Goal: Information Seeking & Learning: Find specific fact

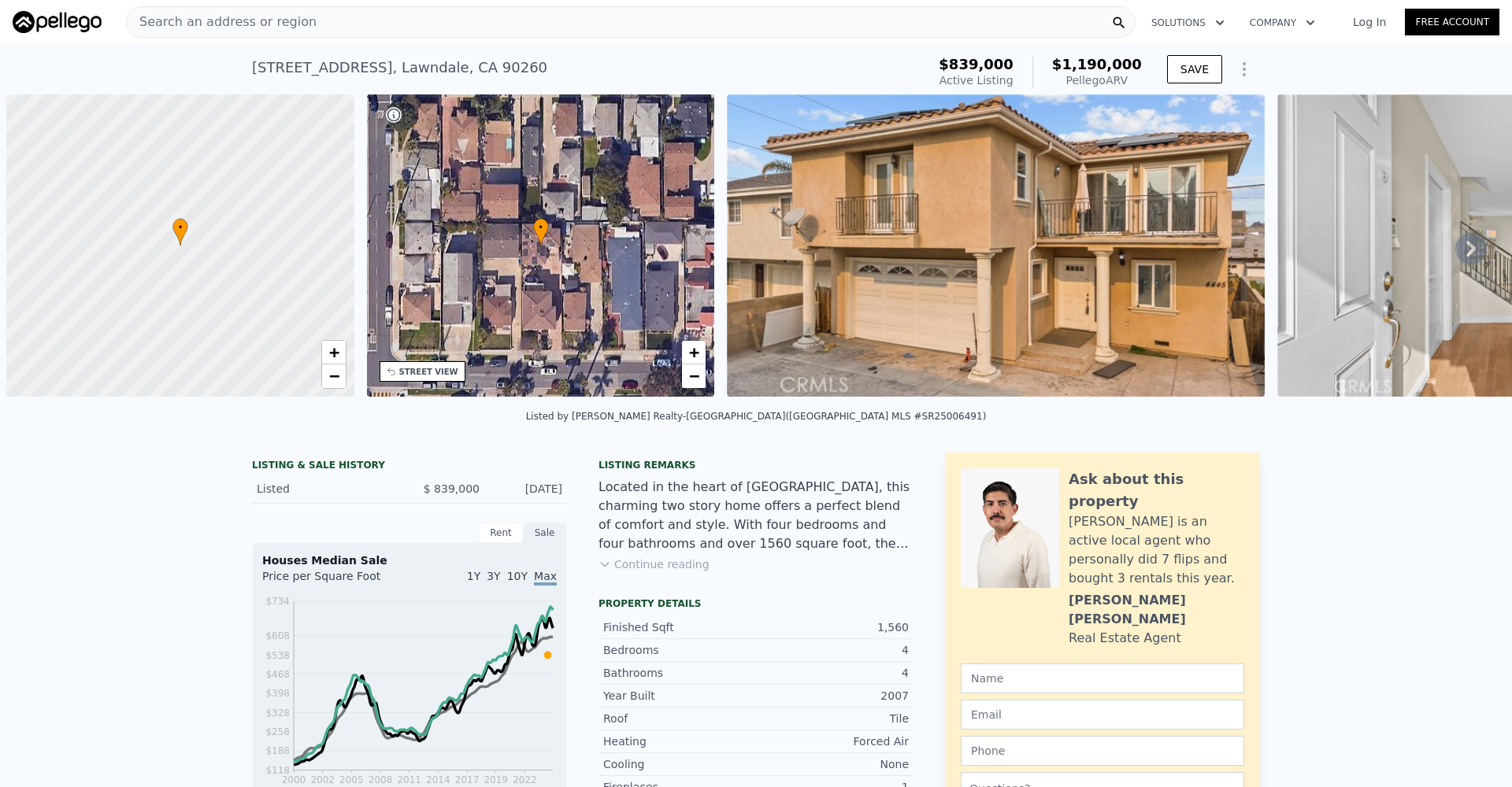
scroll to position [0, 6]
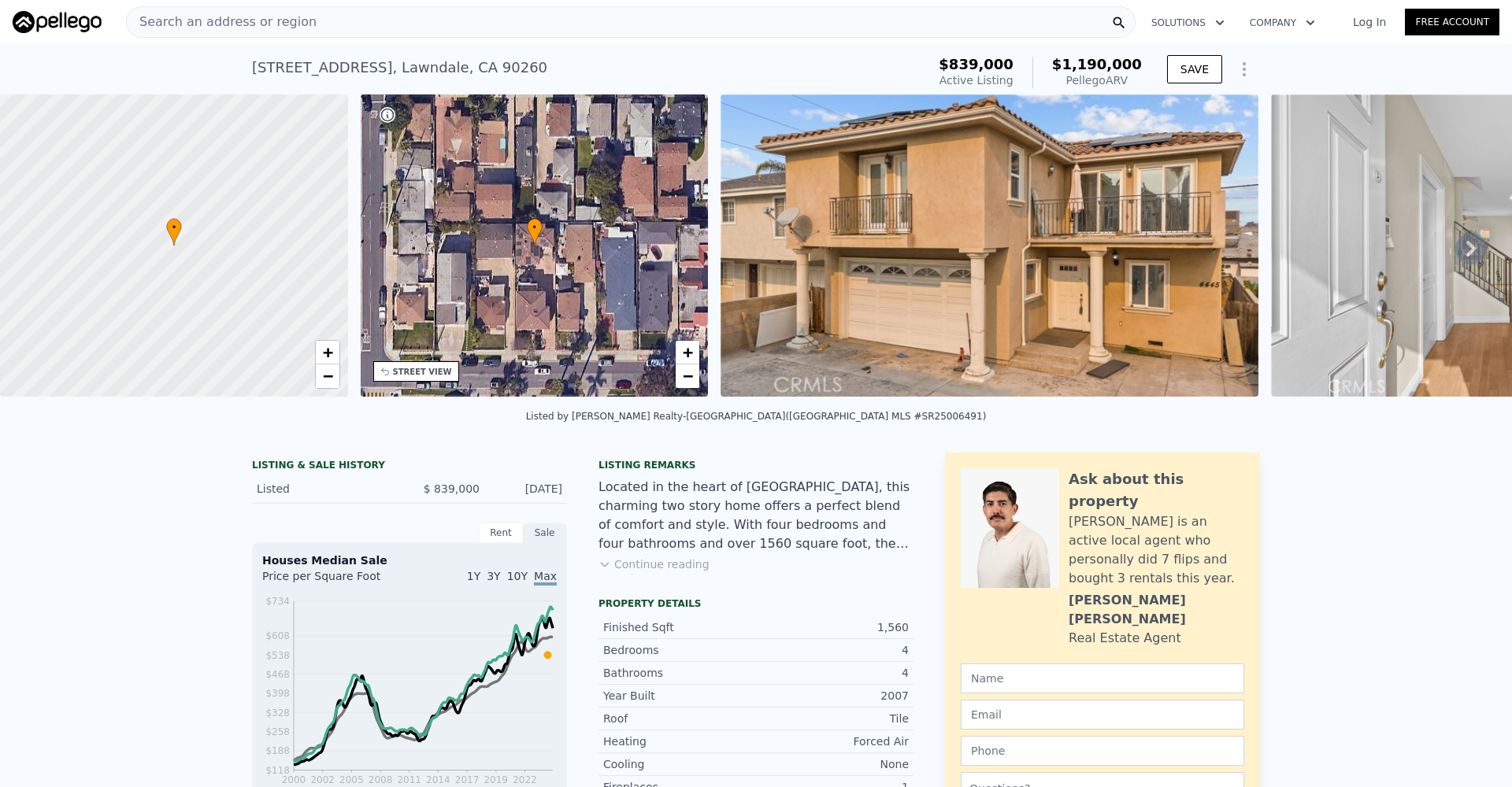
click at [330, 25] on div "Search an address or region" at bounding box center [631, 22] width 1009 height 32
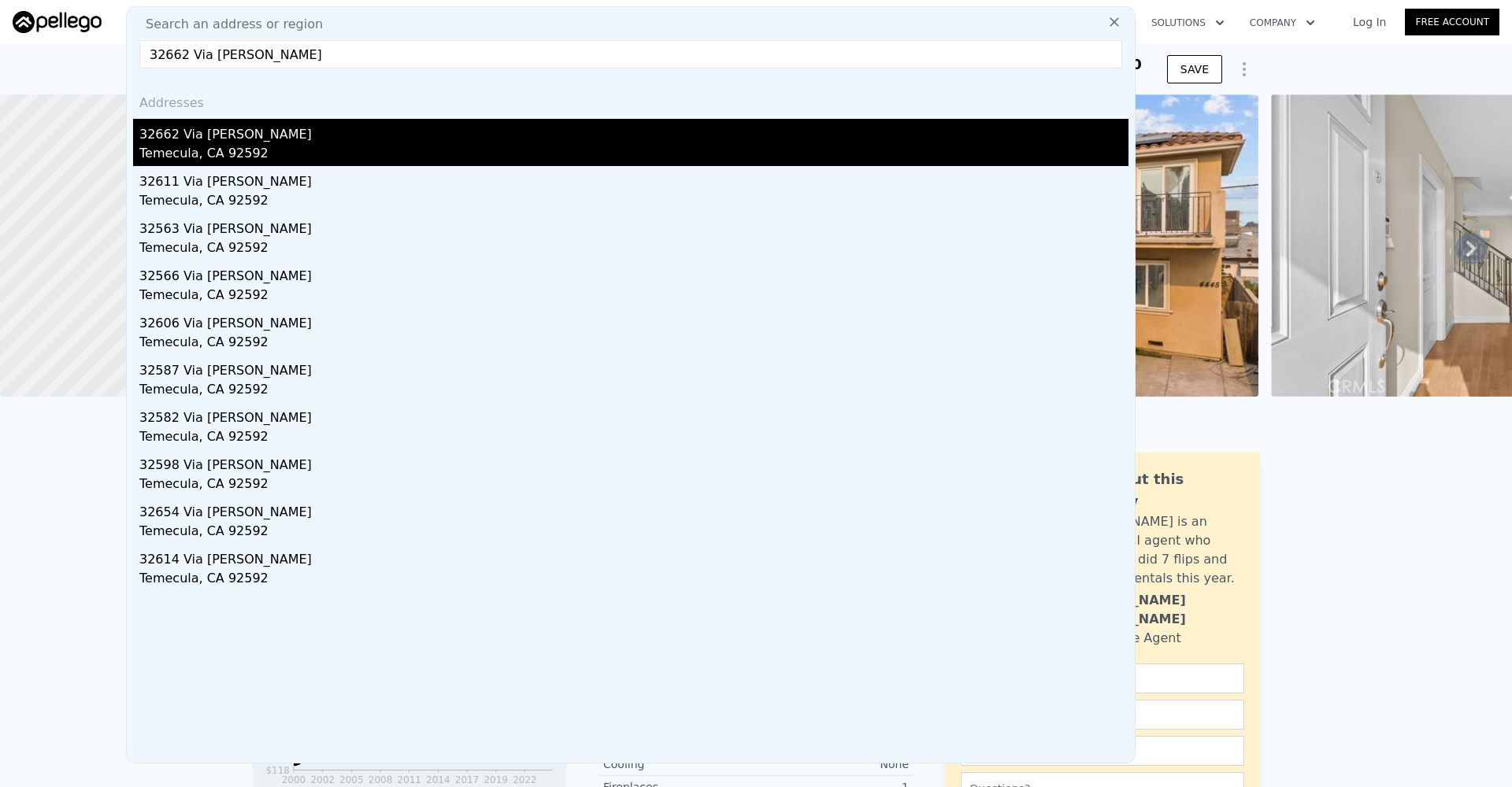
type input "32662 Via [PERSON_NAME]"
click at [217, 139] on div "32662 Via [PERSON_NAME]" at bounding box center [634, 131] width 989 height 25
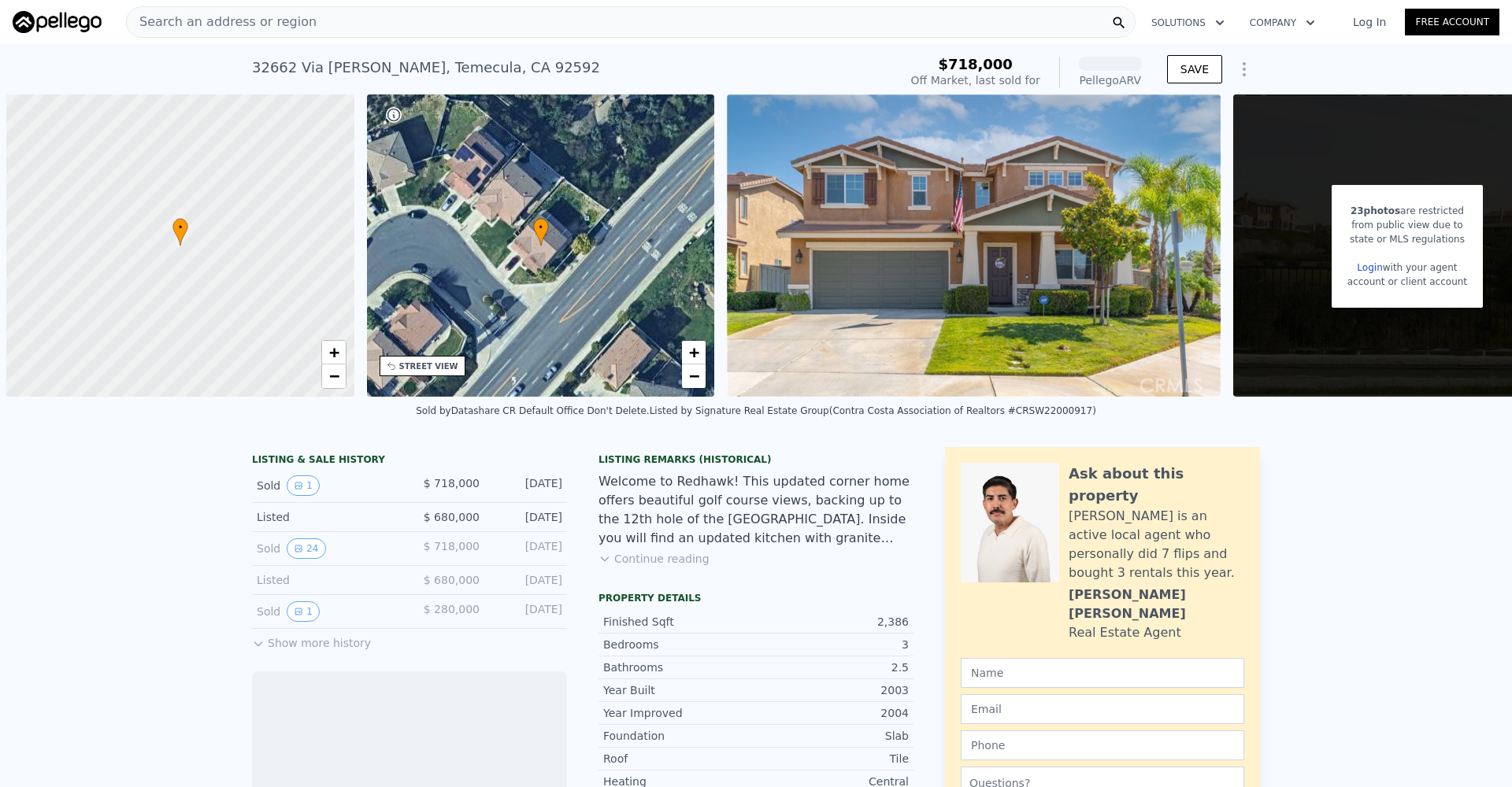
scroll to position [0, 6]
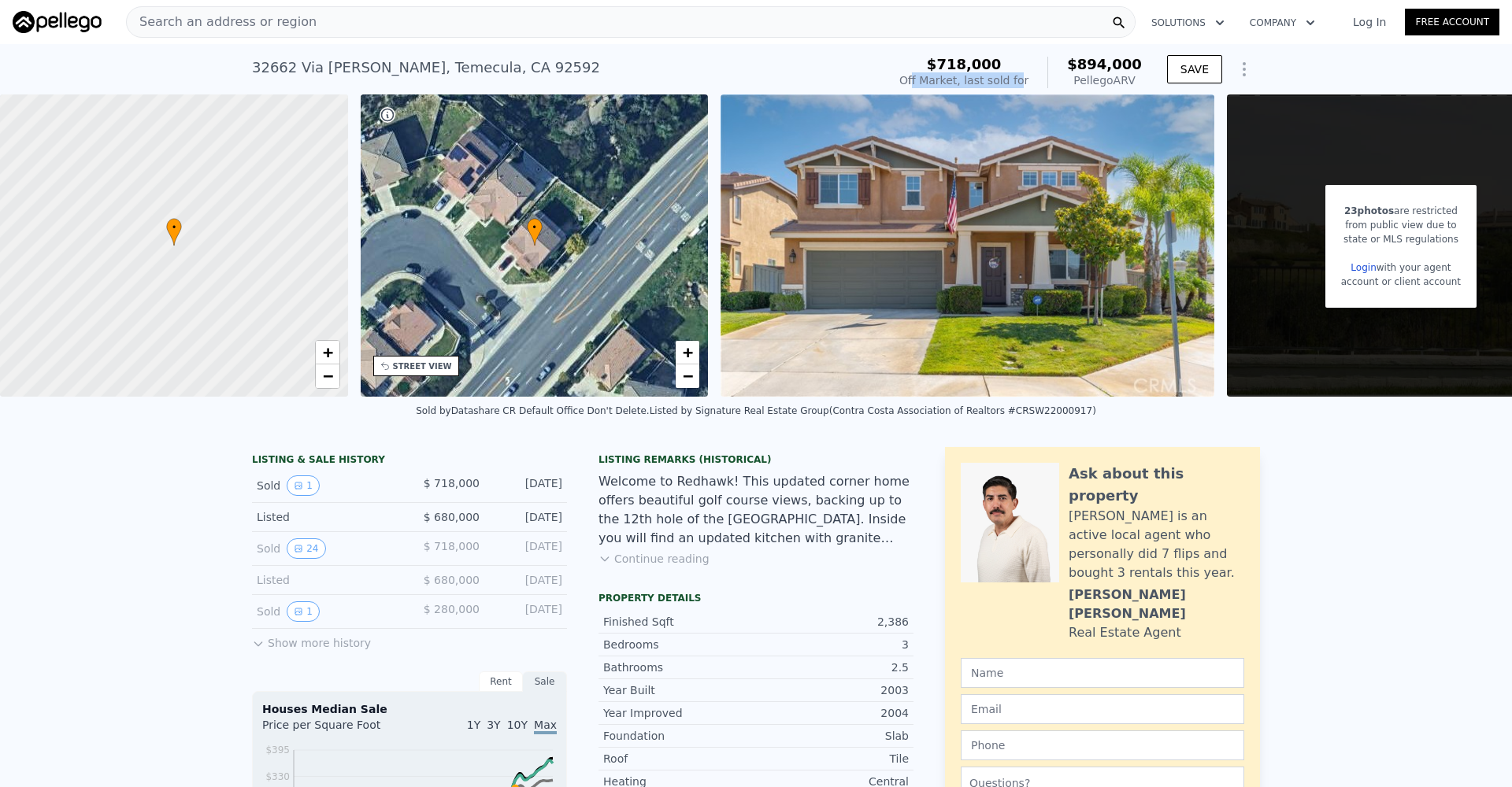
drag, startPoint x: 969, startPoint y: 82, endPoint x: 1028, endPoint y: 79, distance: 59.1
click at [1028, 79] on div "Off Market, last sold for" at bounding box center [964, 80] width 130 height 15
drag, startPoint x: 1024, startPoint y: 82, endPoint x: 937, endPoint y: 65, distance: 88.6
click at [937, 65] on div "$718,000 Off Market, last sold for" at bounding box center [964, 72] width 130 height 32
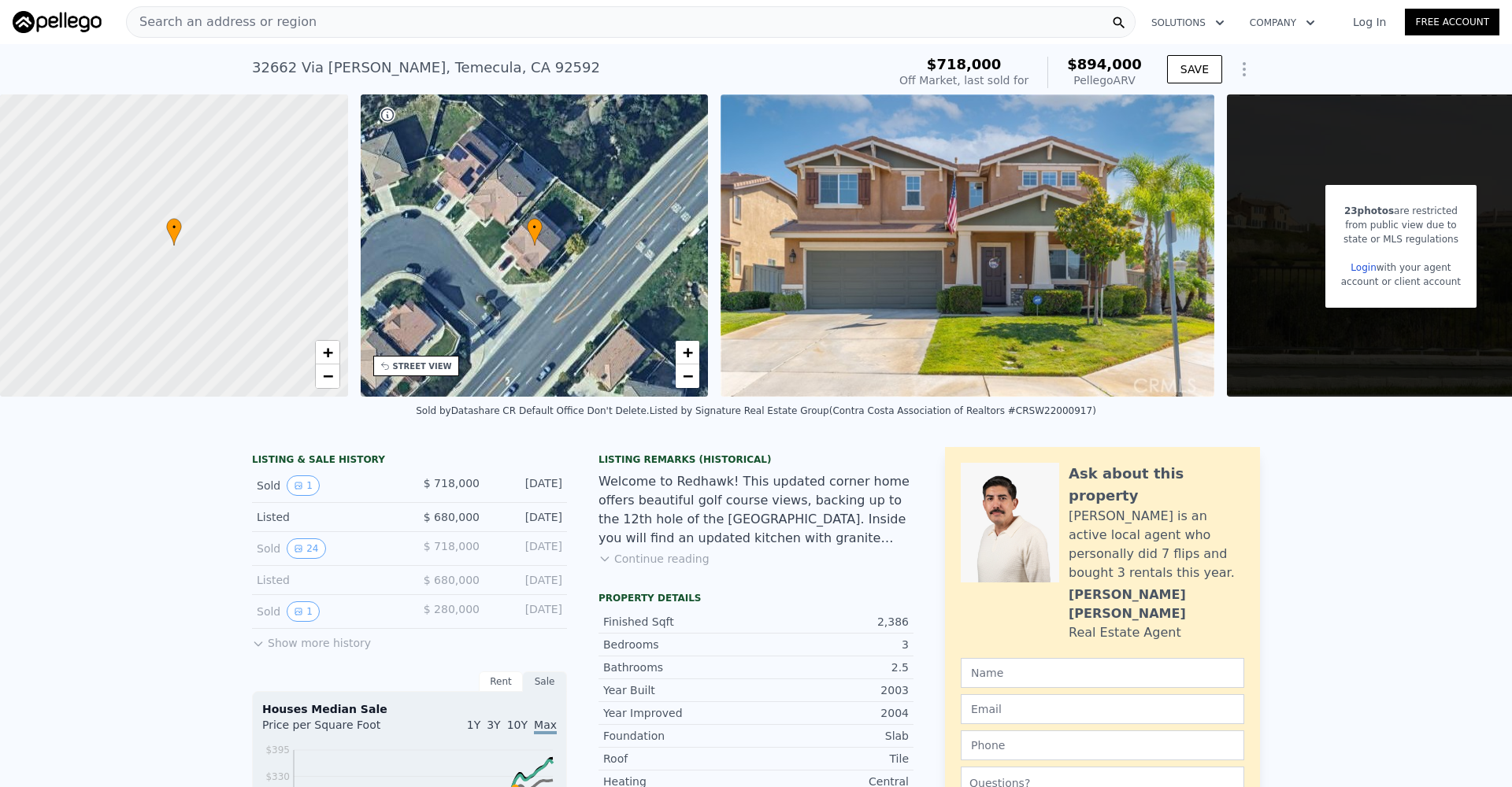
click at [937, 65] on div "$718,000" at bounding box center [964, 64] width 130 height 15
drag, startPoint x: 940, startPoint y: 62, endPoint x: 1035, endPoint y: 76, distance: 96.0
click at [1035, 76] on div "$718,000 Off Market, last sold for $894,000 Pellego ARV" at bounding box center [1021, 72] width 243 height 32
drag, startPoint x: 1036, startPoint y: 78, endPoint x: 944, endPoint y: 63, distance: 93.2
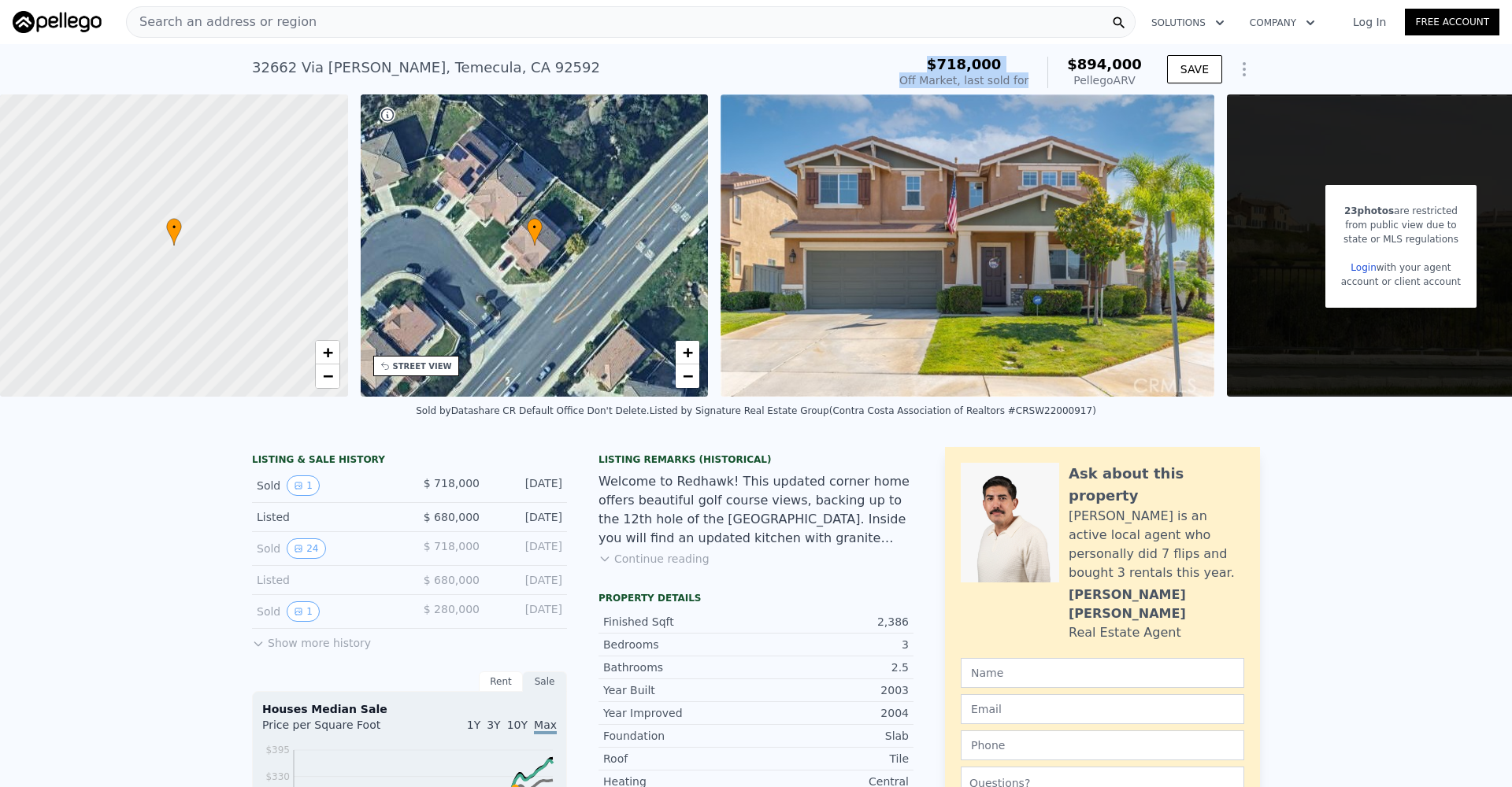
click at [944, 63] on div "$718,000 Off Market, last sold for $894,000 Pellego ARV" at bounding box center [1021, 72] width 243 height 32
click at [944, 63] on span "$718,000" at bounding box center [964, 64] width 75 height 16
drag, startPoint x: 938, startPoint y: 63, endPoint x: 1039, endPoint y: 80, distance: 102.4
click at [1039, 80] on div "$718,000 Off Market, last sold for $894,000 Pellego ARV" at bounding box center [1021, 72] width 243 height 32
click at [1040, 81] on div "$718,000 Off Market, last sold for $894,000 Pellego ARV" at bounding box center [1021, 72] width 243 height 32
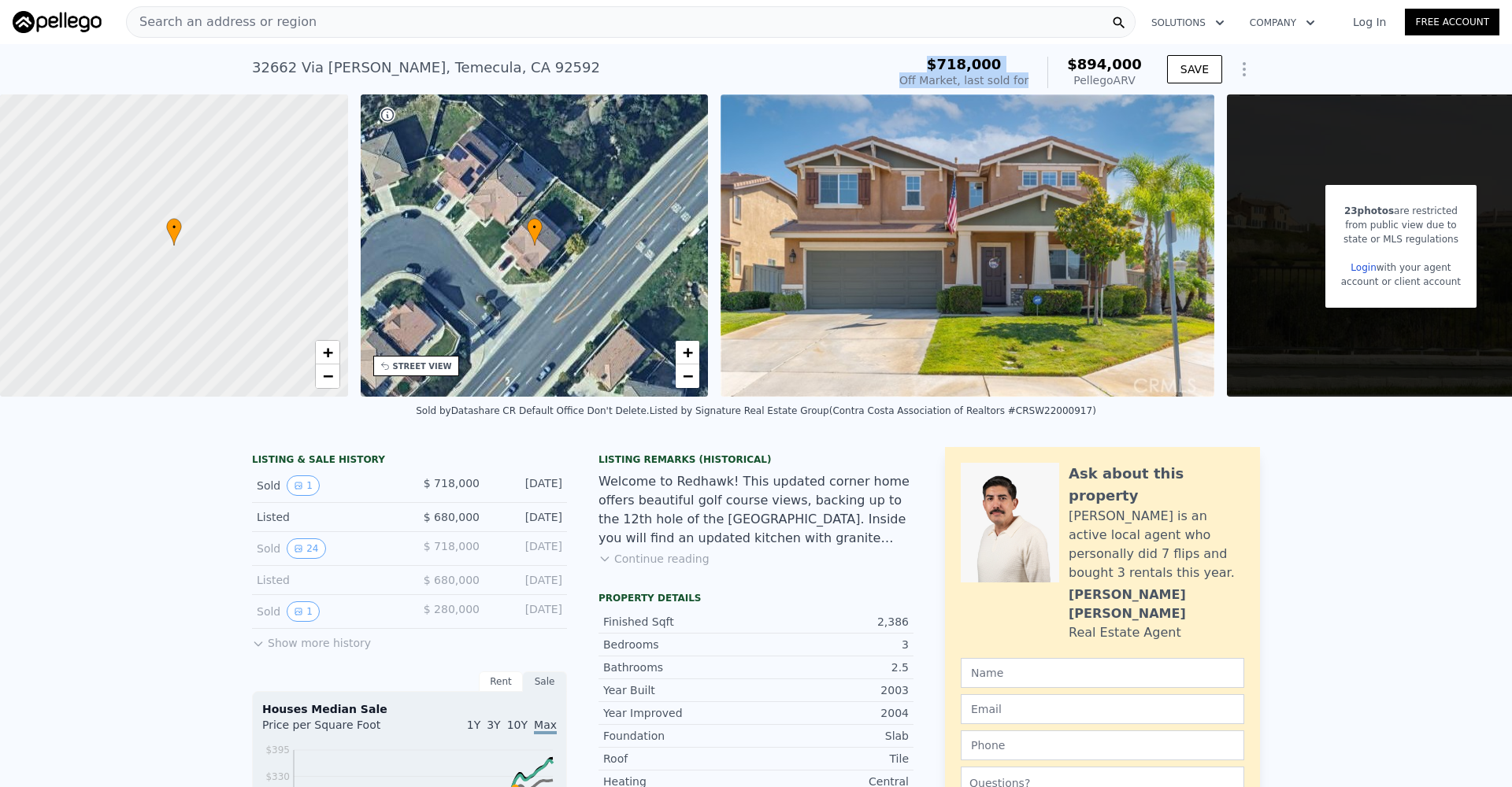
drag, startPoint x: 998, startPoint y: 77, endPoint x: 935, endPoint y: 63, distance: 64.5
click at [935, 63] on div "$718,000 Off Market, last sold for" at bounding box center [964, 72] width 130 height 32
click at [935, 63] on div "$718,000" at bounding box center [964, 64] width 130 height 15
drag, startPoint x: 939, startPoint y: 63, endPoint x: 1042, endPoint y: 82, distance: 104.7
click at [1042, 82] on div "$718,000 Off Market, last sold for $894,000 Pellego ARV" at bounding box center [1021, 72] width 243 height 32
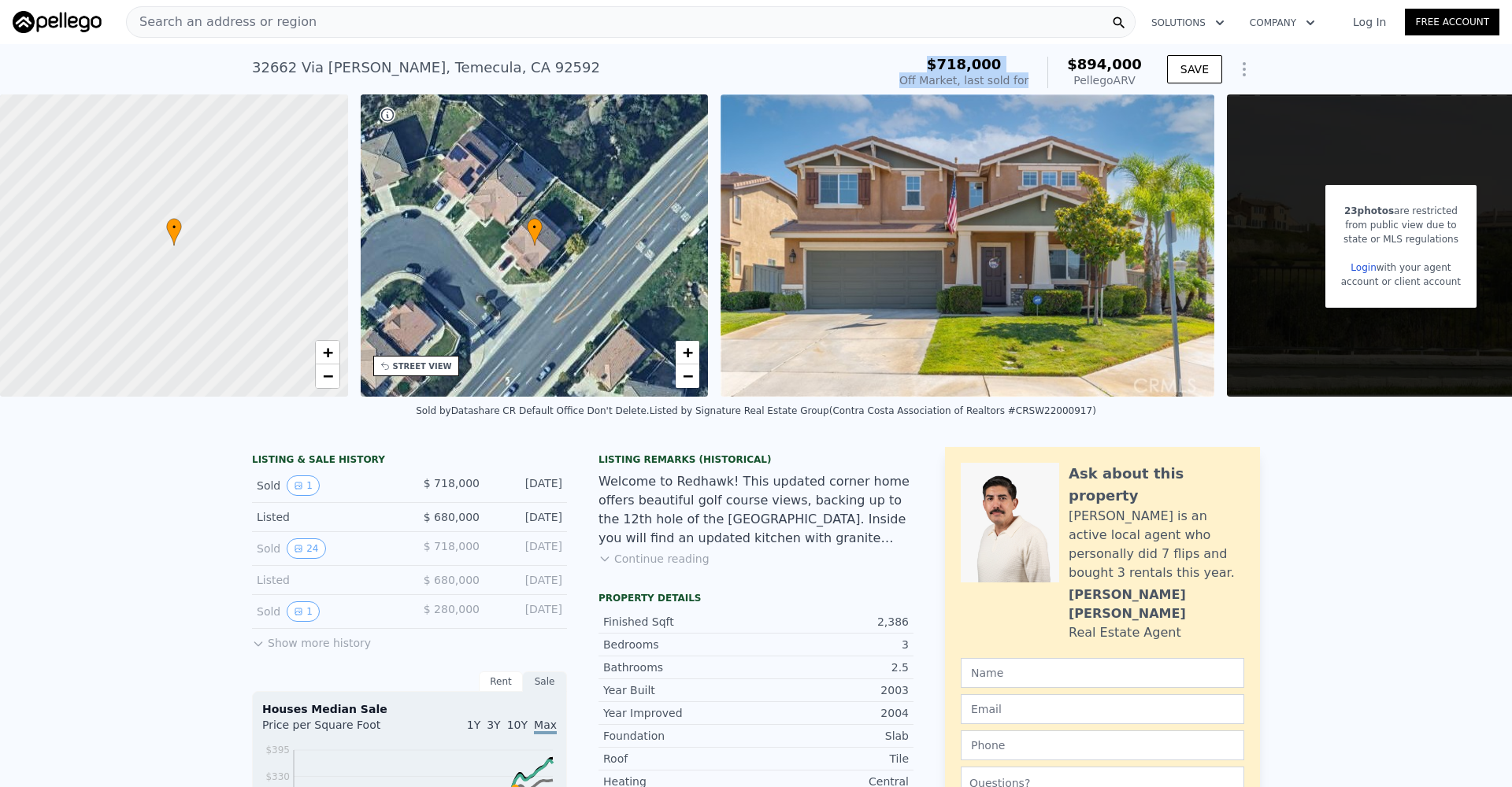
click at [1043, 82] on div "$718,000 Off Market, last sold for $894,000 Pellego ARV" at bounding box center [1021, 72] width 243 height 32
drag, startPoint x: 1045, startPoint y: 81, endPoint x: 939, endPoint y: 66, distance: 107.1
click at [939, 66] on div "$718,000 Off Market, last sold for $894,000 Pellego ARV" at bounding box center [1021, 72] width 243 height 32
click at [939, 65] on div "$718,000" at bounding box center [964, 64] width 130 height 15
drag, startPoint x: 939, startPoint y: 63, endPoint x: 1043, endPoint y: 77, distance: 104.9
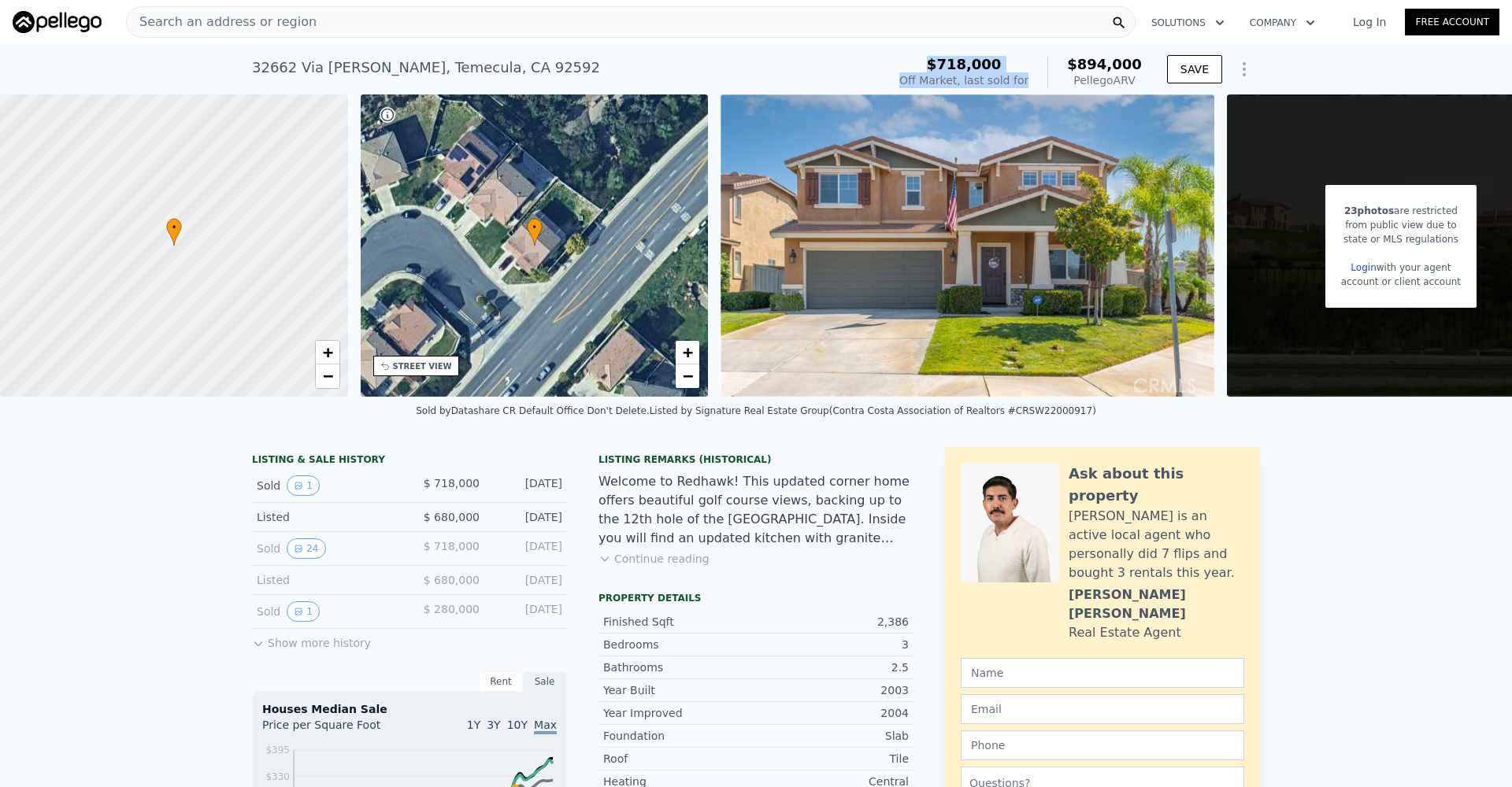
click at [1043, 77] on div "$718,000 Off Market, last sold for $894,000 Pellego ARV" at bounding box center [1021, 72] width 243 height 32
click at [1042, 78] on div "$718,000 Off Market, last sold for $894,000 Pellego ARV" at bounding box center [1021, 72] width 243 height 32
drag, startPoint x: 1023, startPoint y: 80, endPoint x: 929, endPoint y: 69, distance: 94.6
click at [929, 69] on div "$718,000 Off Market, last sold for $894,000 Pellego ARV" at bounding box center [1021, 72] width 243 height 32
click at [930, 68] on div "$718,000" at bounding box center [964, 64] width 130 height 15
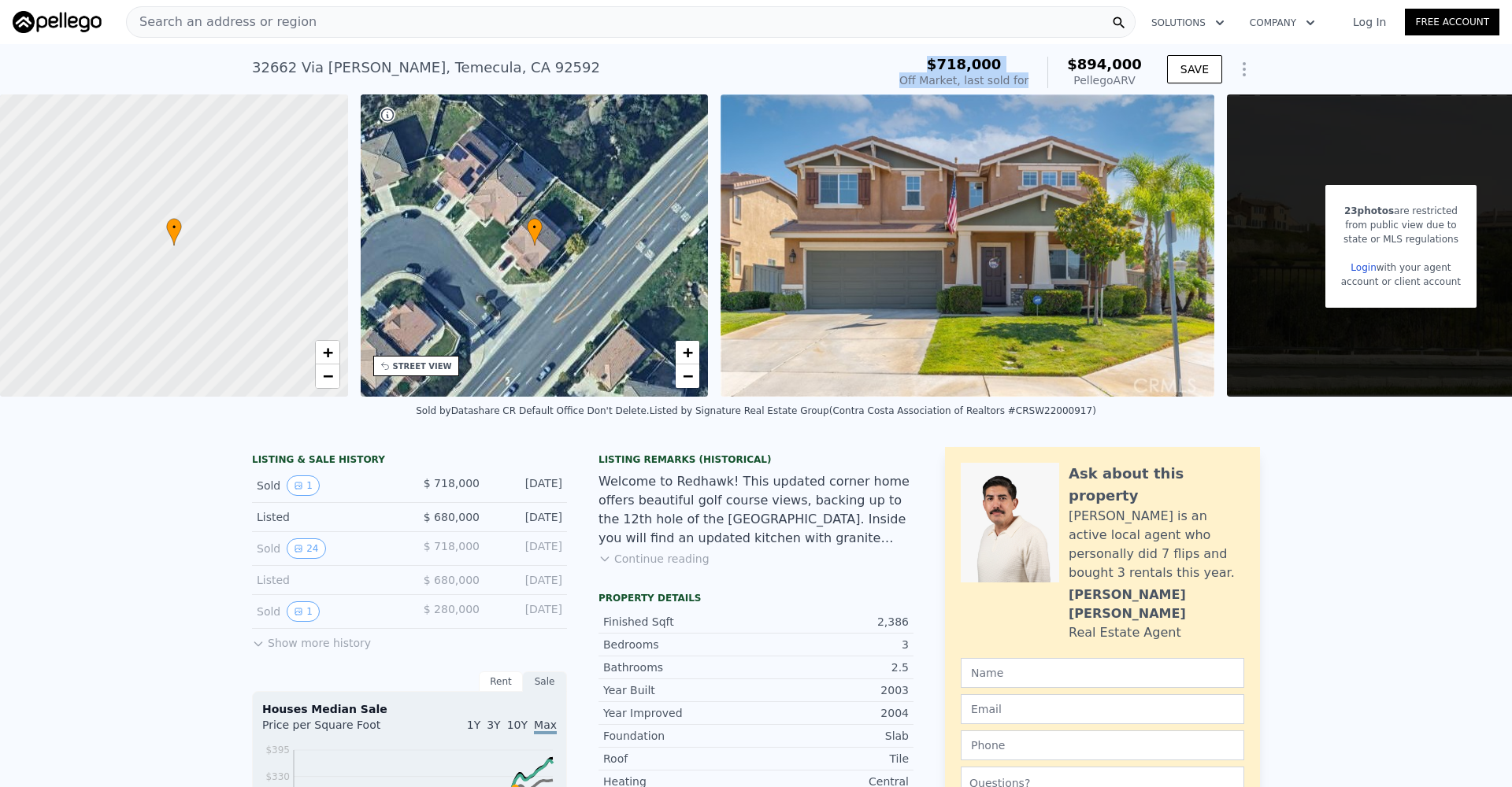
drag, startPoint x: 935, startPoint y: 65, endPoint x: 1035, endPoint y: 75, distance: 100.5
click at [1035, 75] on div "$718,000 Off Market, last sold for $894,000 Pellego ARV" at bounding box center [1021, 72] width 243 height 32
drag, startPoint x: 1035, startPoint y: 77, endPoint x: 929, endPoint y: 66, distance: 106.6
click at [929, 66] on div "$718,000 Off Market, last sold for $894,000 Pellego ARV" at bounding box center [1021, 72] width 243 height 32
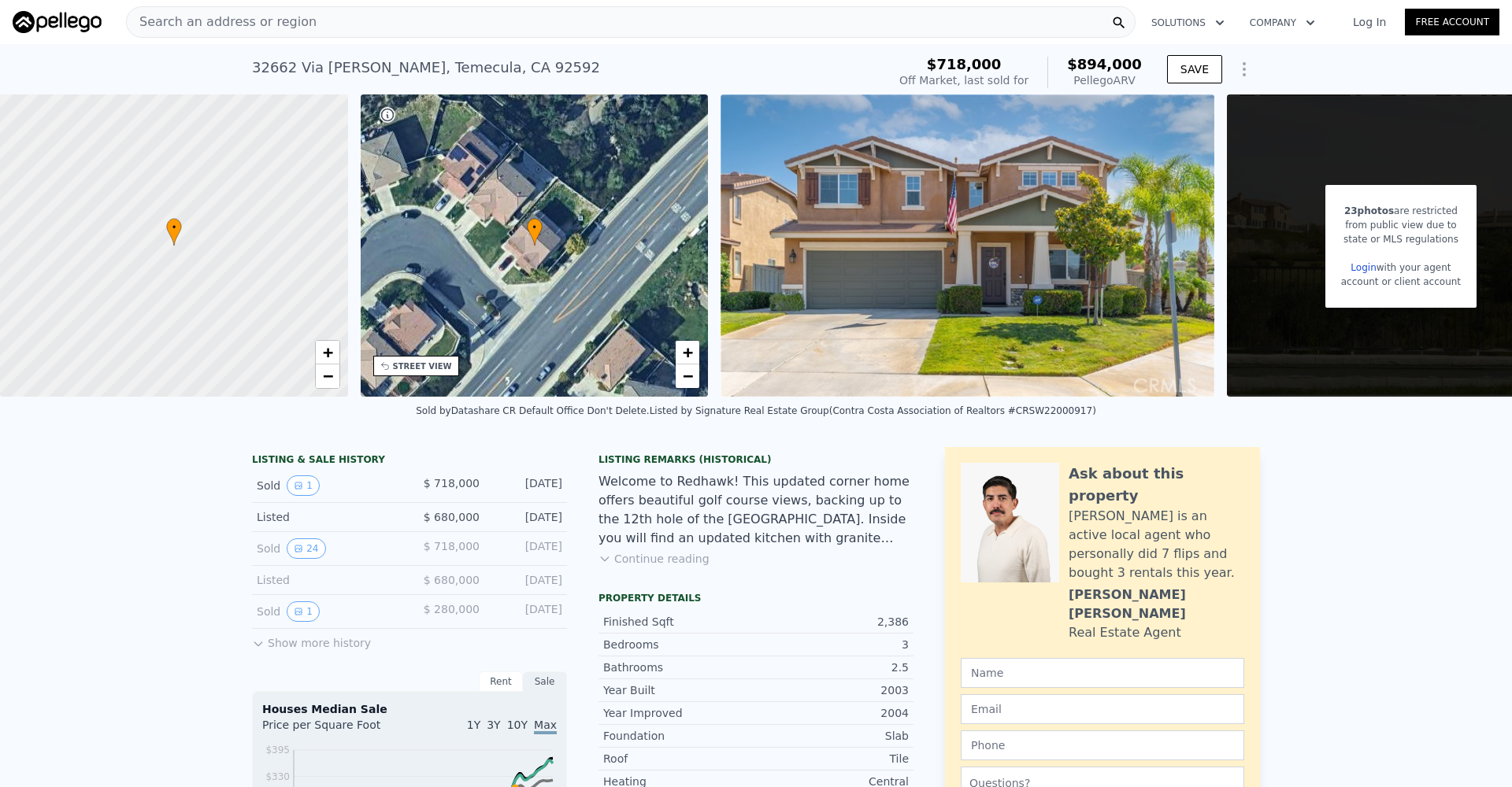
click at [931, 65] on div "$718,000" at bounding box center [964, 64] width 130 height 15
drag, startPoint x: 942, startPoint y: 64, endPoint x: 1042, endPoint y: 78, distance: 101.0
click at [1042, 78] on div "$718,000 Off Market, last sold for $894,000 Pellego ARV" at bounding box center [1021, 72] width 243 height 32
drag, startPoint x: 1040, startPoint y: 80, endPoint x: 931, endPoint y: 64, distance: 110.2
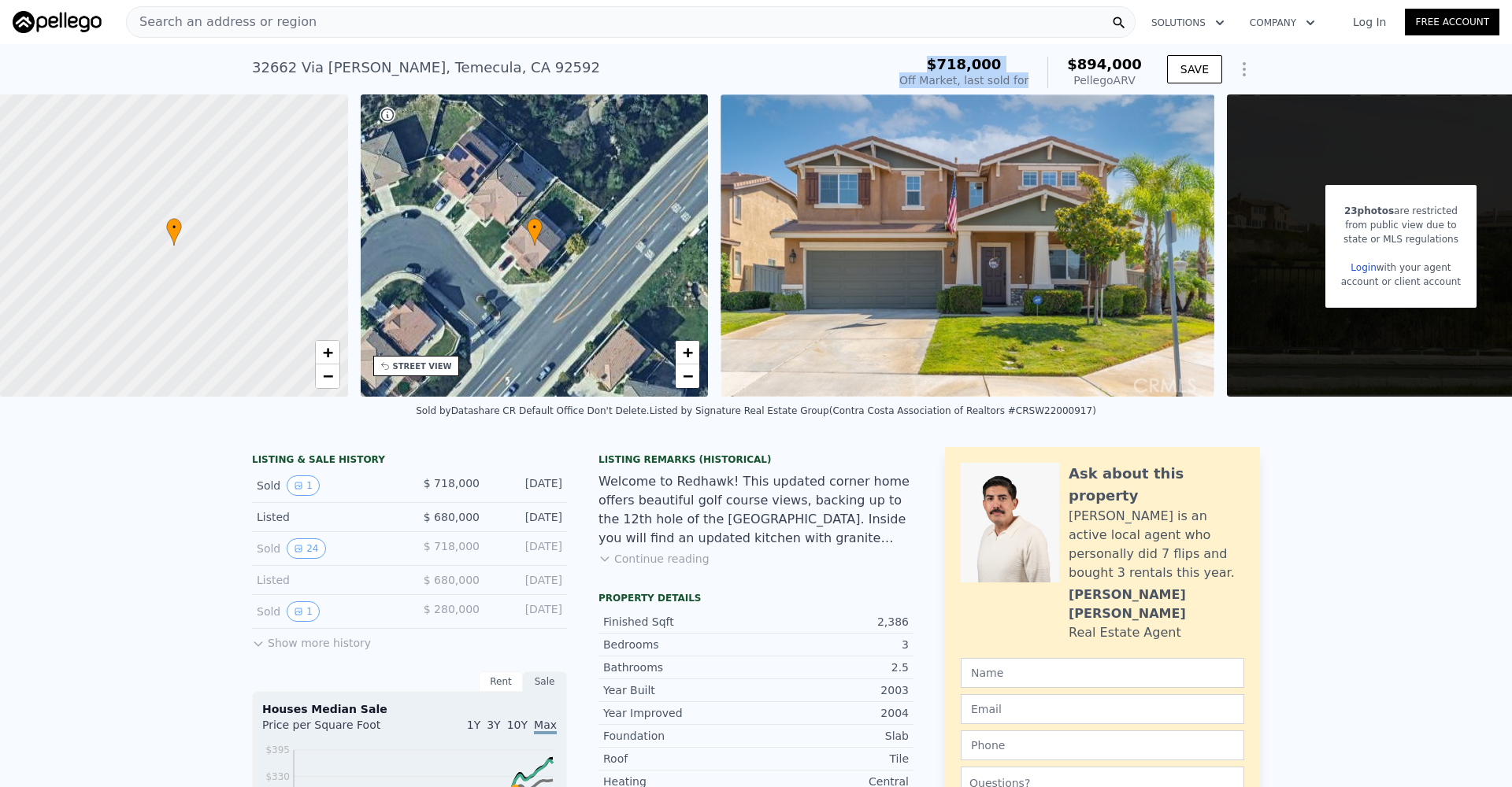
click at [931, 64] on div "$718,000 Off Market, last sold for $894,000 Pellego ARV" at bounding box center [1021, 72] width 243 height 32
click at [931, 64] on div "$718,000" at bounding box center [964, 64] width 130 height 15
drag, startPoint x: 938, startPoint y: 65, endPoint x: 1040, endPoint y: 73, distance: 102.3
click at [1040, 73] on div "$718,000 Off Market, last sold for $894,000 Pellego ARV" at bounding box center [1021, 72] width 243 height 32
click at [1040, 75] on div "$718,000 Off Market, last sold for $894,000 Pellego ARV" at bounding box center [1021, 72] width 243 height 32
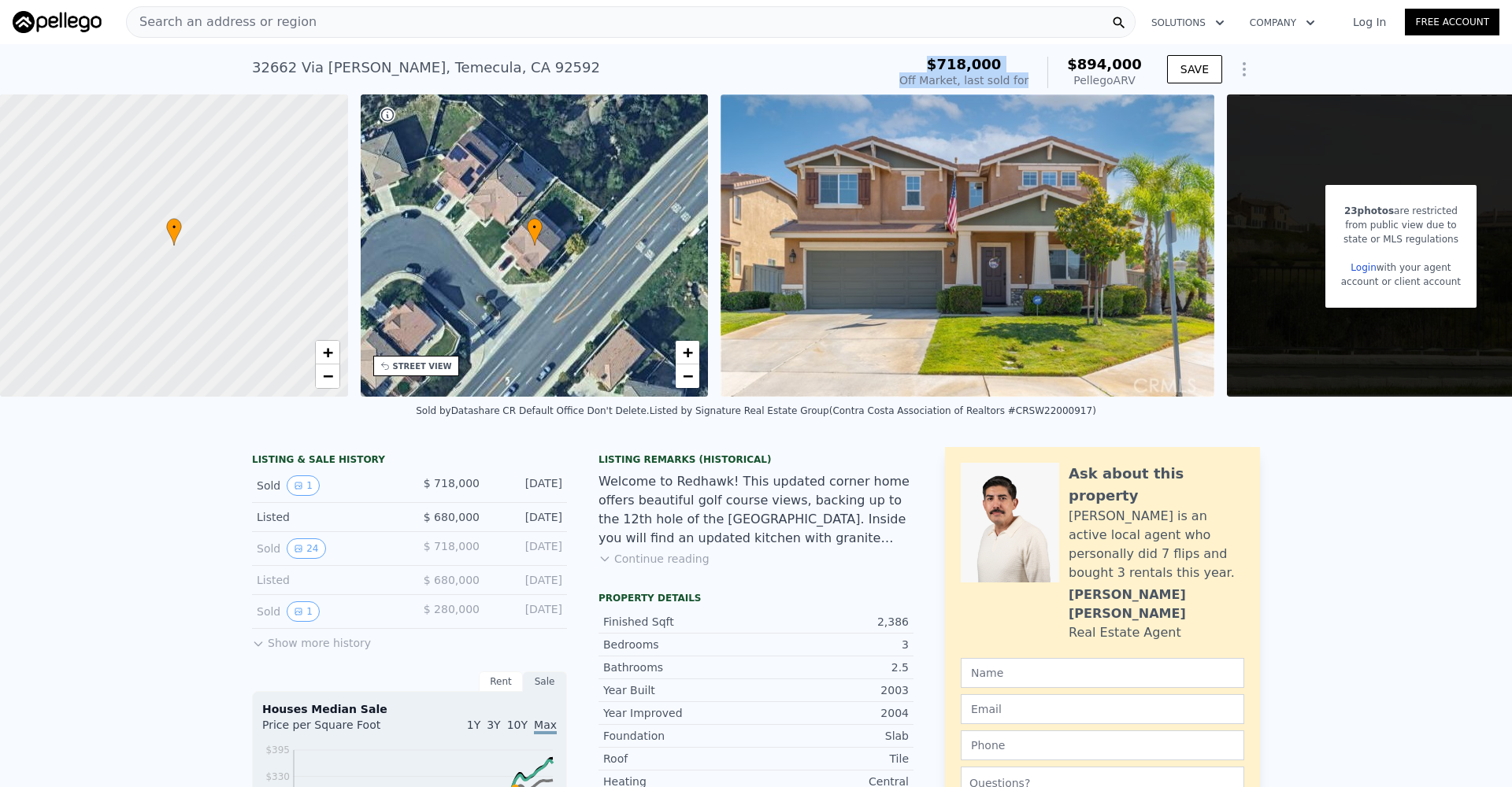
drag, startPoint x: 1041, startPoint y: 78, endPoint x: 926, endPoint y: 65, distance: 115.7
click at [926, 65] on div "$718,000 Off Market, last sold for $894,000 Pellego ARV" at bounding box center [1021, 72] width 243 height 32
click at [926, 66] on div "$718,000" at bounding box center [964, 64] width 130 height 15
drag, startPoint x: 999, startPoint y: 67, endPoint x: 1042, endPoint y: 80, distance: 44.9
click at [1042, 80] on div "$718,000 Off Market, last sold for $894,000 Pellego ARV" at bounding box center [1021, 72] width 243 height 32
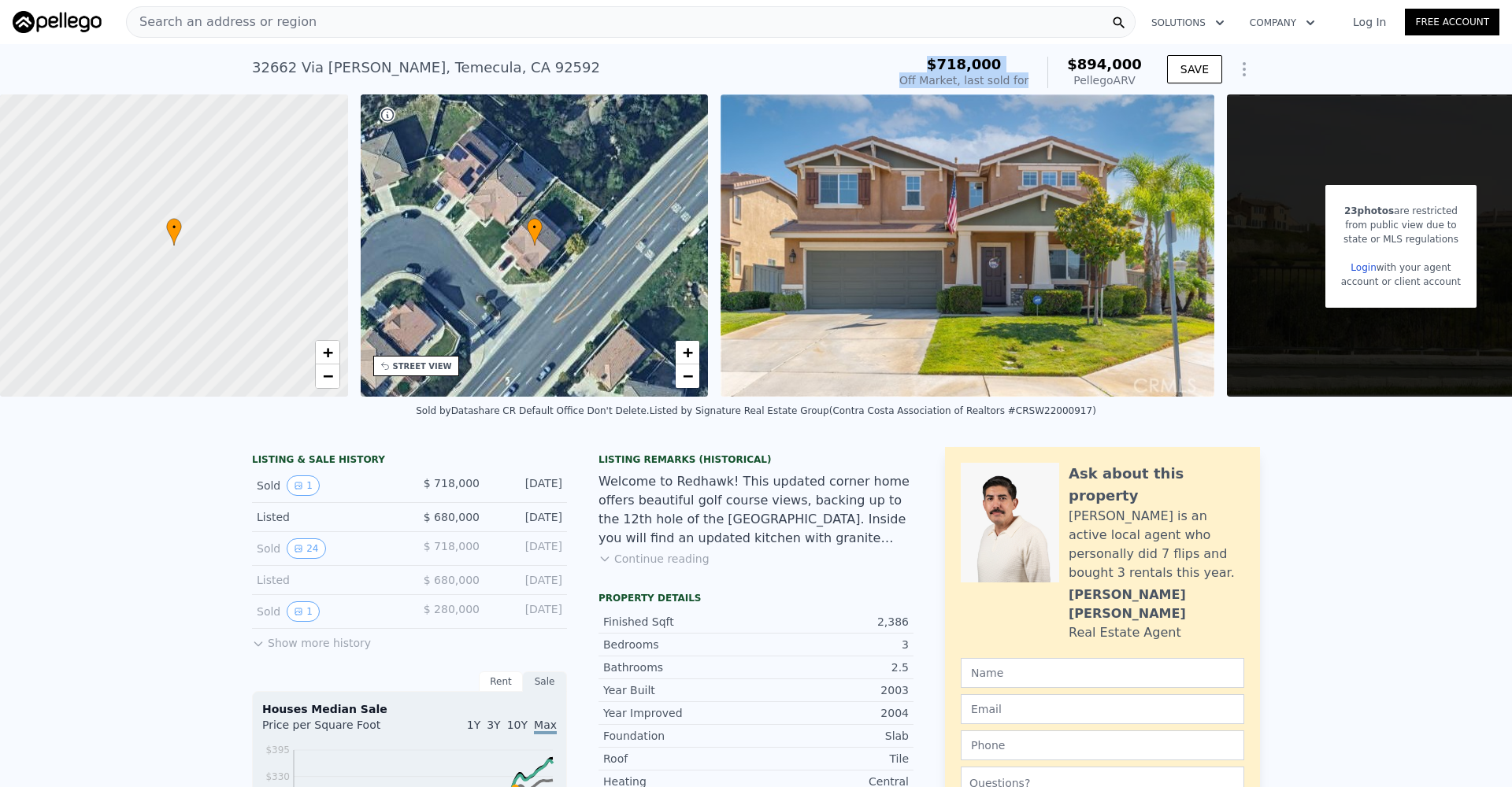
click at [1042, 81] on div "$718,000 Off Market, last sold for $894,000 Pellego ARV" at bounding box center [1021, 72] width 243 height 32
drag, startPoint x: 1040, startPoint y: 82, endPoint x: 929, endPoint y: 65, distance: 112.3
click at [929, 65] on div "$718,000 Off Market, last sold for $894,000 Pellego ARV" at bounding box center [1021, 72] width 243 height 32
click at [929, 65] on div "$718,000" at bounding box center [964, 64] width 130 height 15
drag, startPoint x: 933, startPoint y: 64, endPoint x: 1041, endPoint y: 78, distance: 108.9
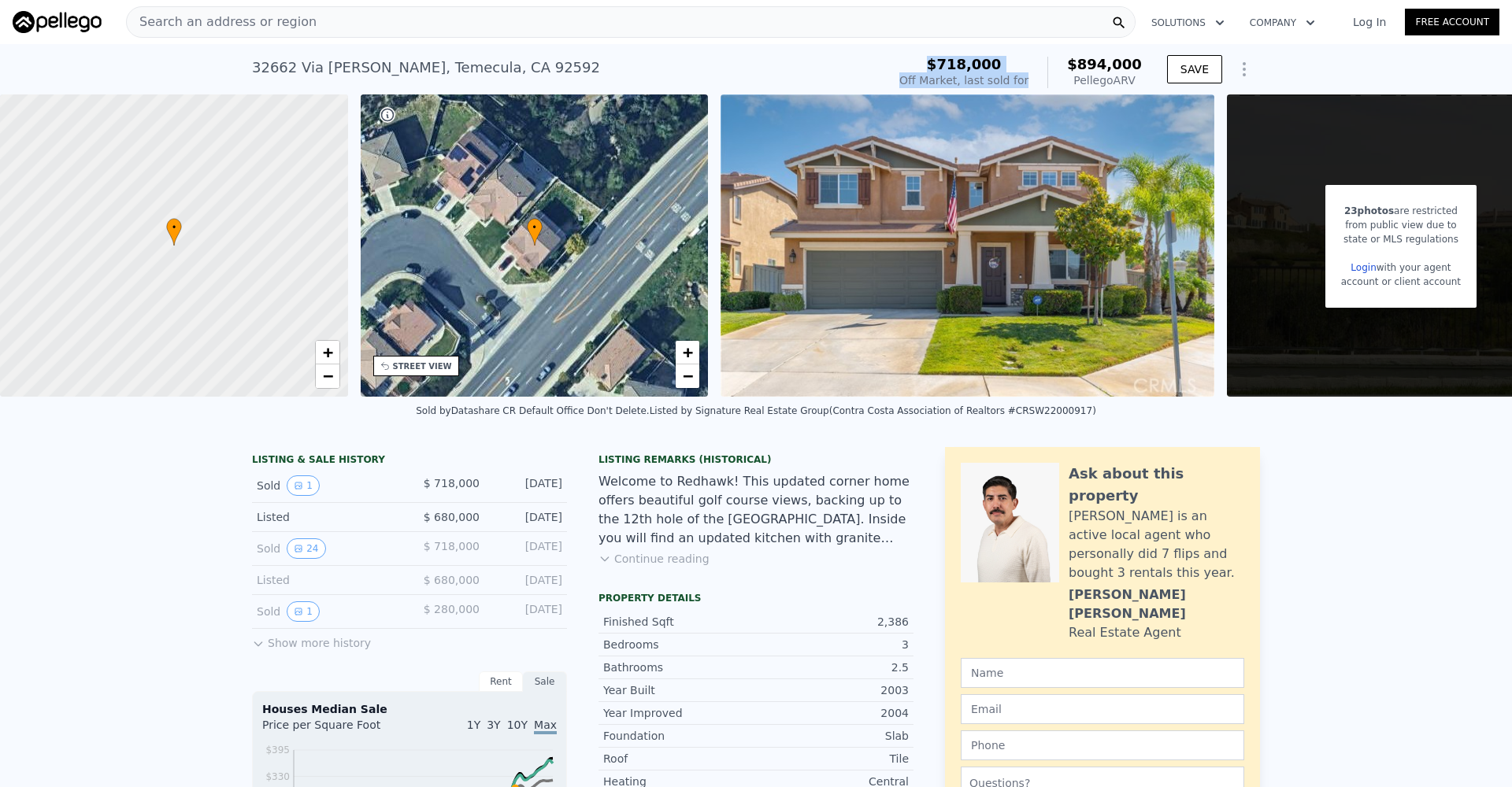
click at [1041, 78] on div "$718,000 Off Market, last sold for $894,000 Pellego ARV" at bounding box center [1021, 72] width 243 height 32
drag, startPoint x: 766, startPoint y: 541, endPoint x: 786, endPoint y: 568, distance: 33.6
click at [786, 568] on div "Listing Remarks (Historical) Welcome to Redhawk! This updated corner home offer…" at bounding box center [756, 520] width 315 height 132
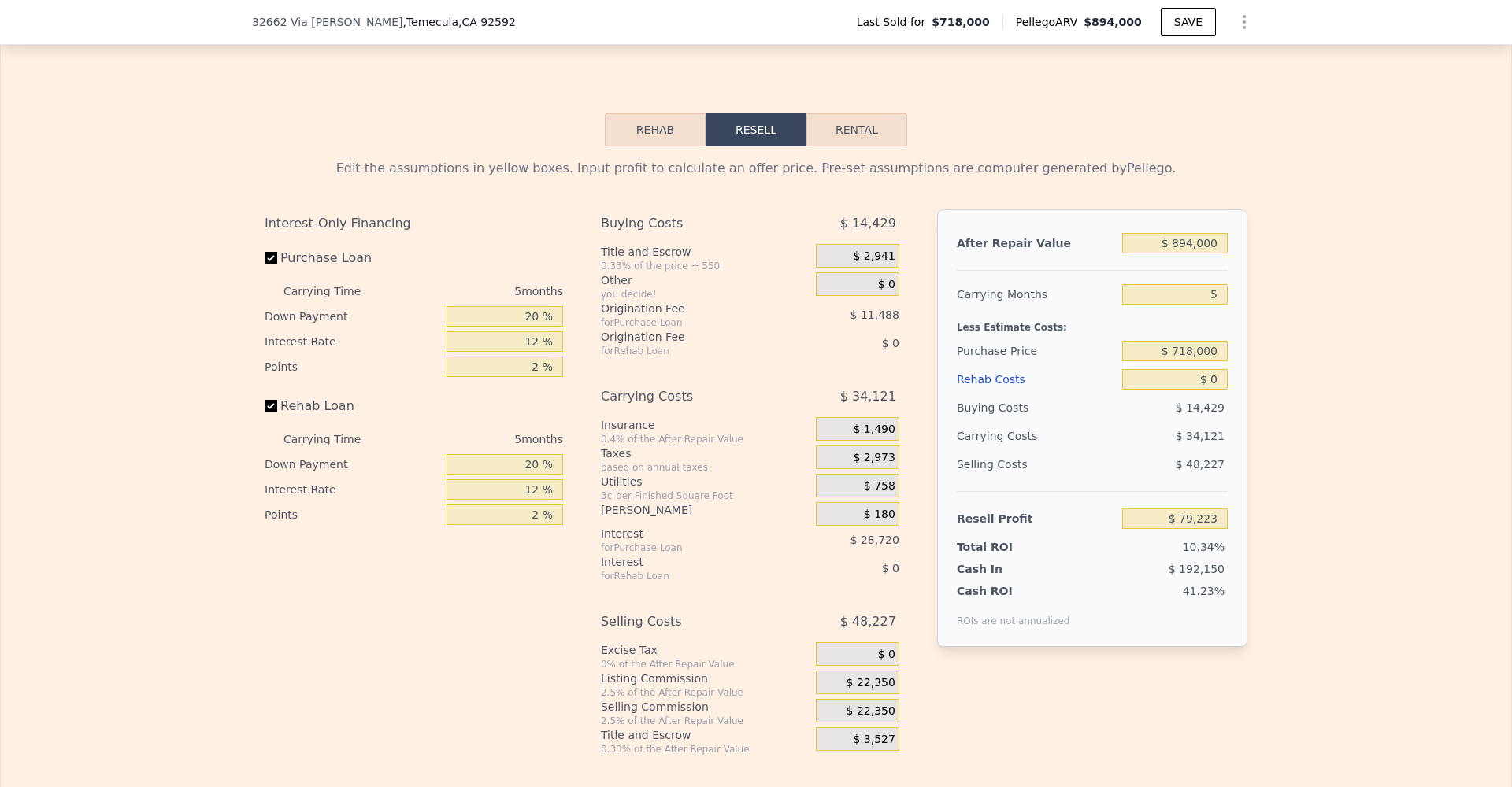
scroll to position [2454, 0]
